Goal: Task Accomplishment & Management: Use online tool/utility

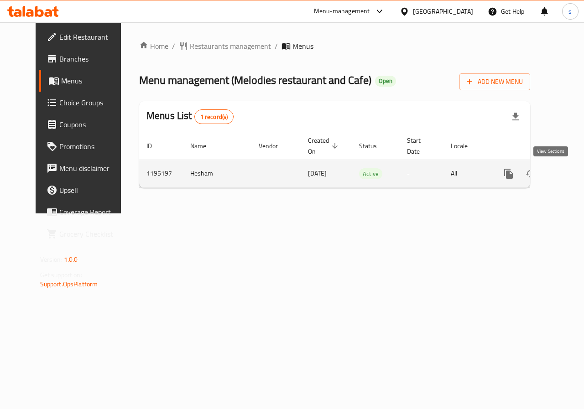
click at [569, 173] on icon "enhanced table" at bounding box center [574, 173] width 11 height 11
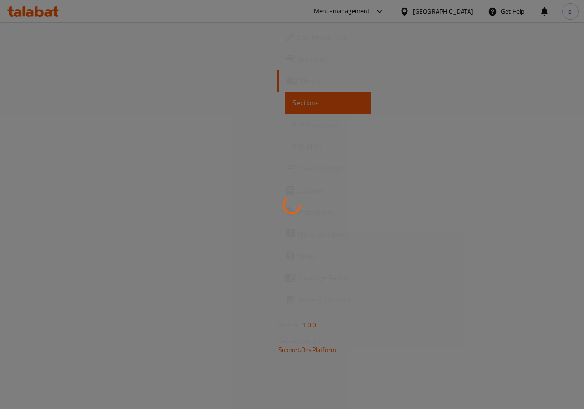
click at [61, 94] on div at bounding box center [292, 204] width 584 height 409
click at [55, 77] on div at bounding box center [292, 204] width 584 height 409
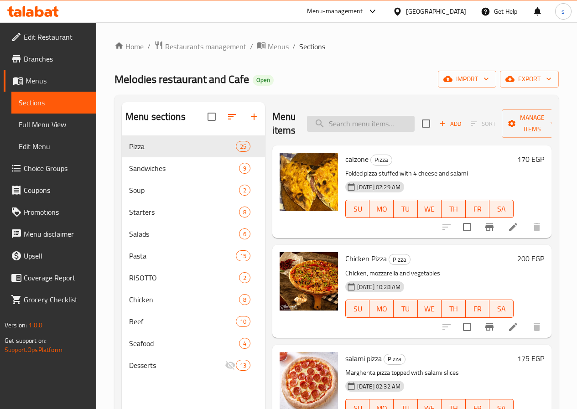
click at [340, 125] on input "search" at bounding box center [361, 124] width 108 height 16
paste input "ZITI PASTA"
type input "ZITI PASTA"
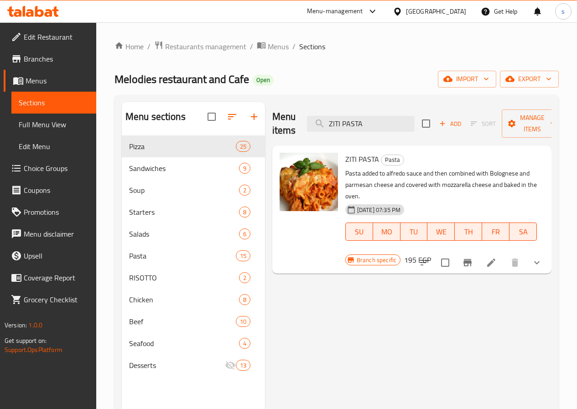
click at [490, 257] on icon at bounding box center [491, 262] width 11 height 11
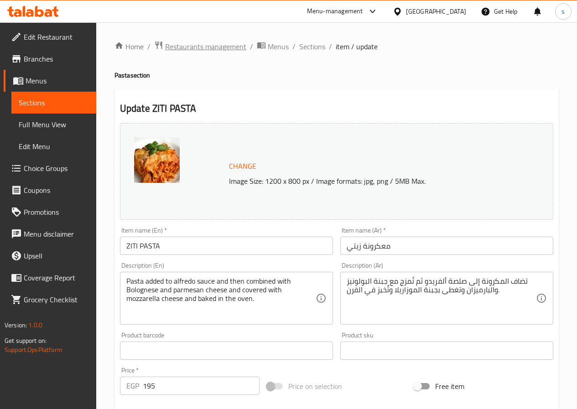
click at [188, 47] on span "Restaurants management" at bounding box center [205, 46] width 81 height 11
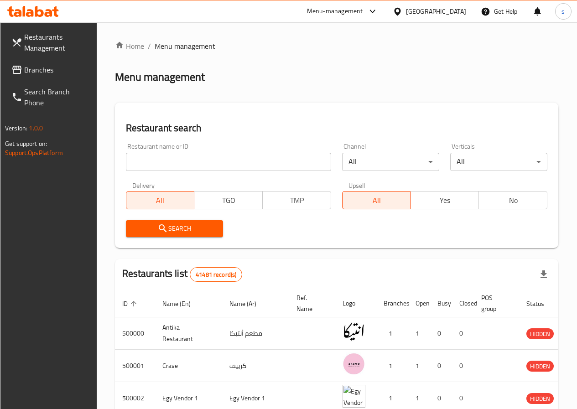
click at [51, 77] on link "Branches" at bounding box center [50, 70] width 93 height 22
